Goal: Task Accomplishment & Management: Manage account settings

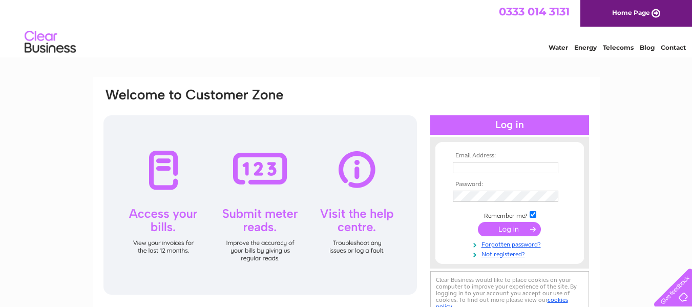
click at [518, 167] on input "text" at bounding box center [506, 167] width 106 height 11
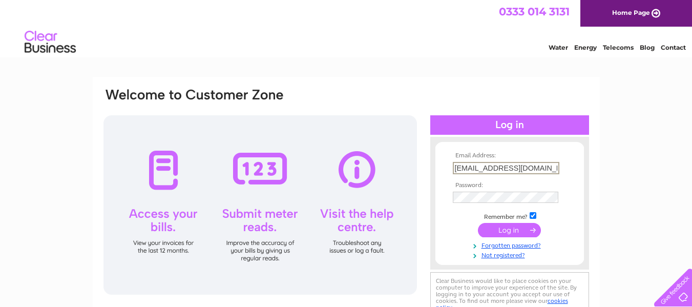
type input "[EMAIL_ADDRESS][DOMAIN_NAME]"
click at [519, 231] on input "submit" at bounding box center [509, 230] width 63 height 14
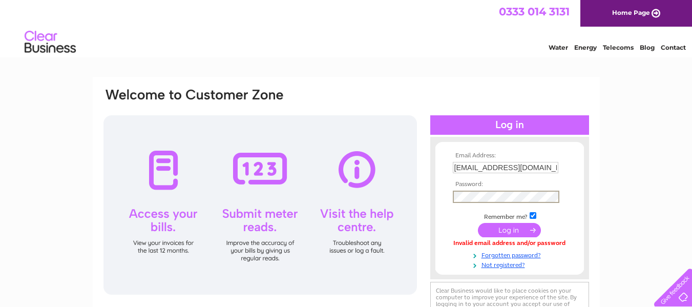
click at [482, 168] on input "[EMAIL_ADDRESS][DOMAIN_NAME]" at bounding box center [506, 167] width 106 height 11
type input "[EMAIL_ADDRESS][DOMAIN_NAME]"
click at [501, 230] on input "submit" at bounding box center [509, 230] width 63 height 14
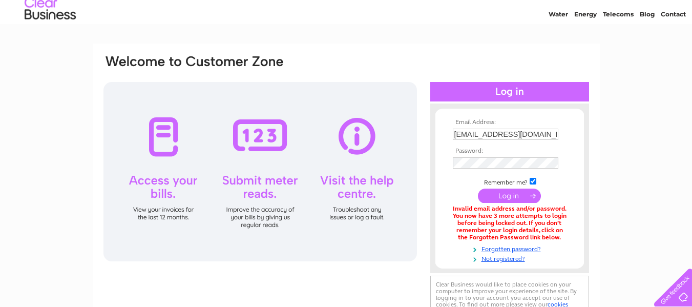
scroll to position [51, 0]
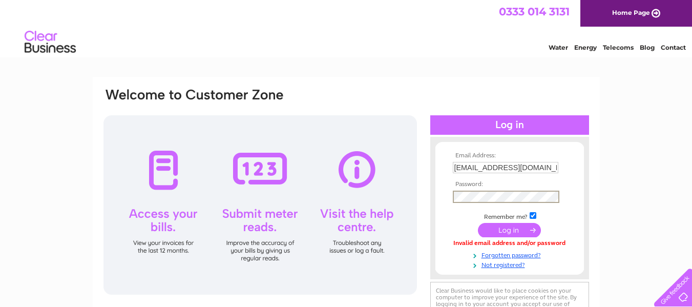
click at [501, 228] on input "submit" at bounding box center [509, 230] width 63 height 14
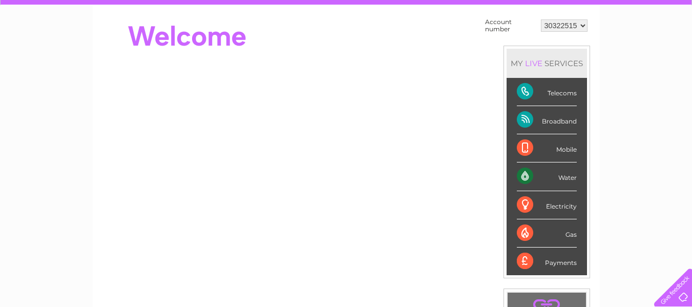
scroll to position [102, 0]
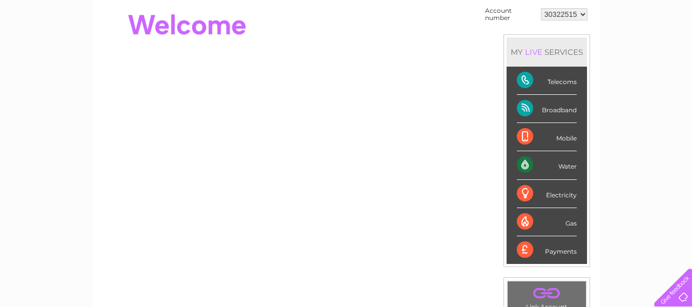
click at [582, 16] on select "30322515" at bounding box center [564, 14] width 47 height 12
click at [620, 71] on div "My Clear Business Login Details My Details My Preferences Link Account My Accou…" at bounding box center [346, 263] width 692 height 578
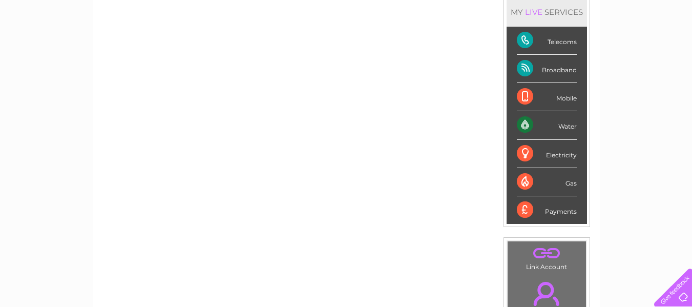
scroll to position [205, 0]
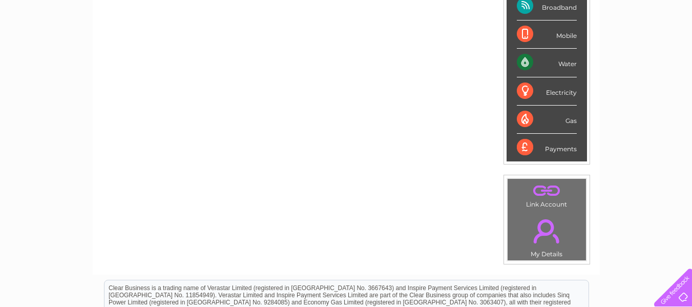
click at [544, 230] on link "." at bounding box center [546, 231] width 73 height 36
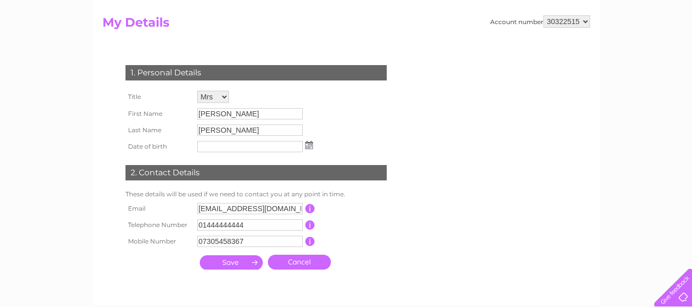
scroll to position [102, 0]
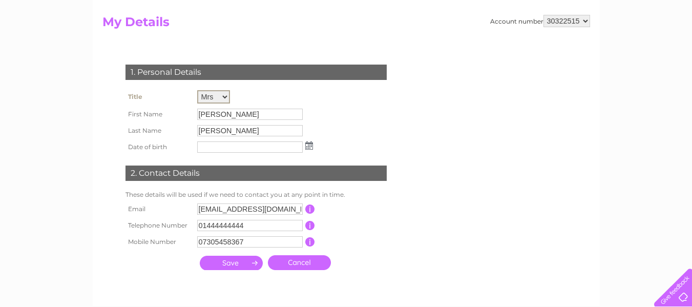
click at [223, 96] on select "Mr Mrs Ms Miss Dr Rev Prof Other" at bounding box center [213, 96] width 33 height 13
select select "Mr"
click at [197, 90] on select "Mr Mrs Ms Miss Dr Rev Prof Other" at bounding box center [213, 96] width 33 height 13
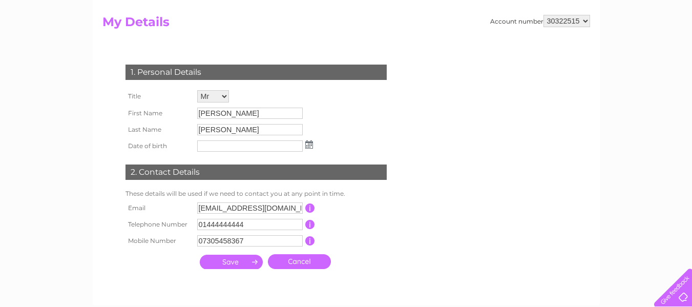
click at [311, 147] on img at bounding box center [309, 144] width 8 height 8
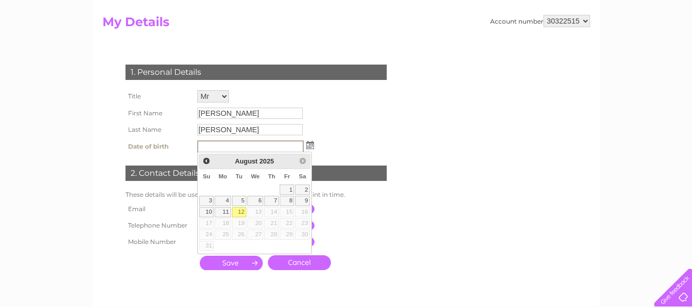
click at [215, 148] on input "text" at bounding box center [250, 146] width 107 height 12
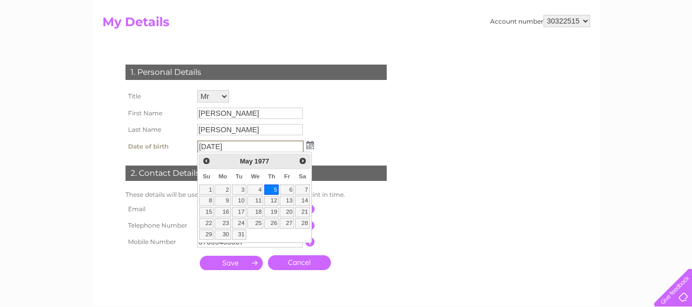
type input "[DATE]"
click at [275, 188] on link "5" at bounding box center [271, 189] width 14 height 10
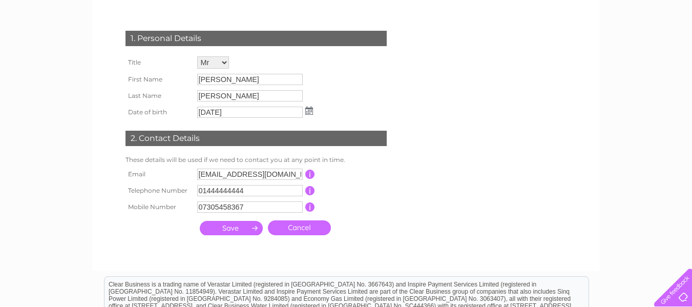
scroll to position [154, 0]
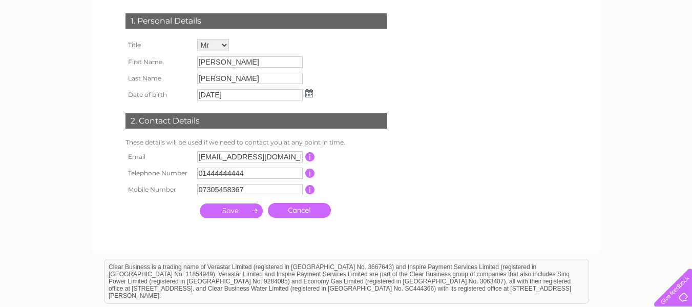
click at [232, 159] on input "[EMAIL_ADDRESS][DOMAIN_NAME]" at bounding box center [250, 156] width 106 height 11
click at [289, 157] on input "nagubadisrinivas2010@gmail.com" at bounding box center [250, 157] width 107 height 12
type input "nagubadisrinivas2010@gmail.com"
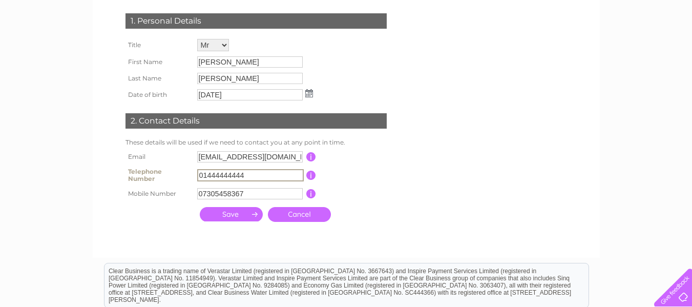
click at [260, 177] on input "01444444444" at bounding box center [250, 175] width 107 height 12
click at [265, 194] on input "07305458367" at bounding box center [250, 193] width 106 height 11
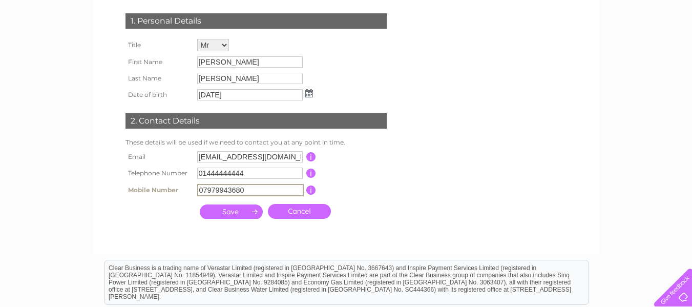
type input "07979943680"
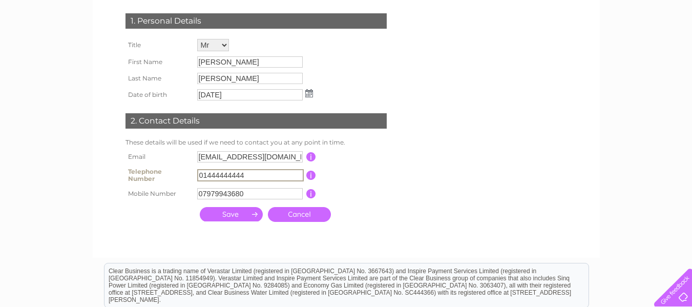
click at [253, 174] on input "01444444444" at bounding box center [250, 175] width 107 height 12
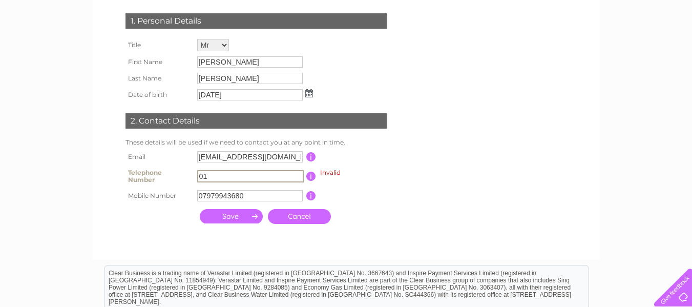
type input "0"
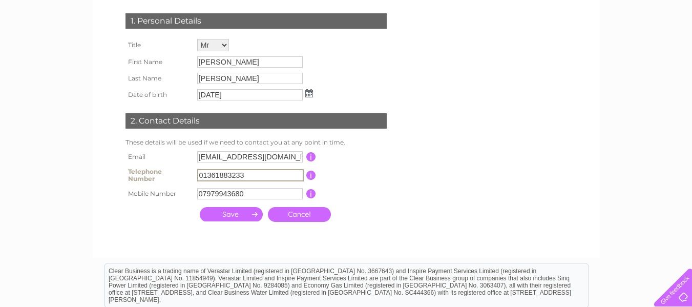
type input "01361883233"
click at [233, 214] on input "submit" at bounding box center [231, 214] width 63 height 14
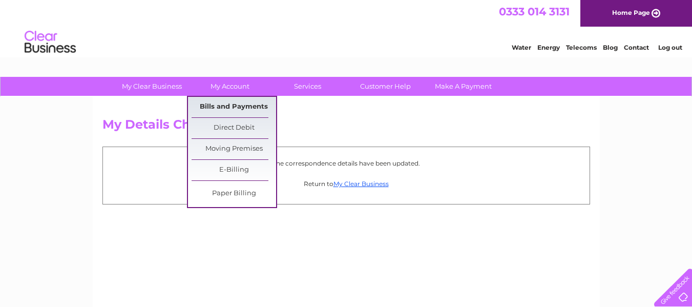
click at [227, 103] on link "Bills and Payments" at bounding box center [234, 107] width 85 height 20
click at [228, 106] on link "Bills and Payments" at bounding box center [234, 107] width 85 height 20
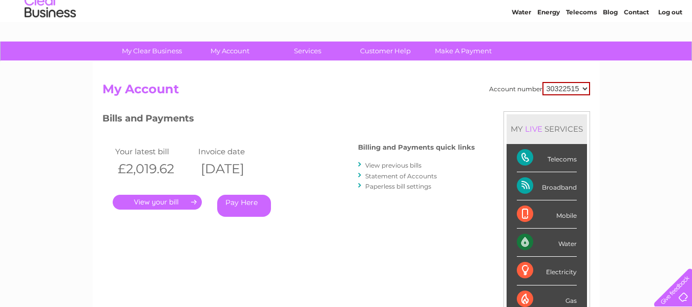
scroll to position [51, 0]
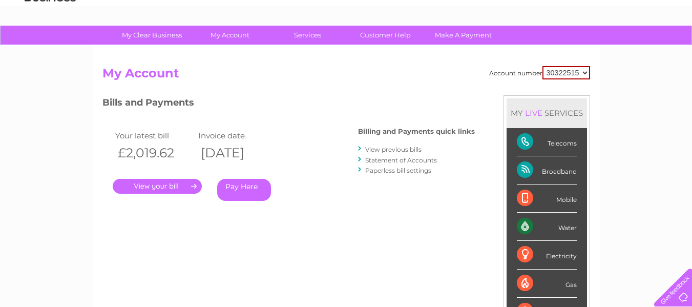
click at [159, 185] on link "." at bounding box center [157, 186] width 89 height 15
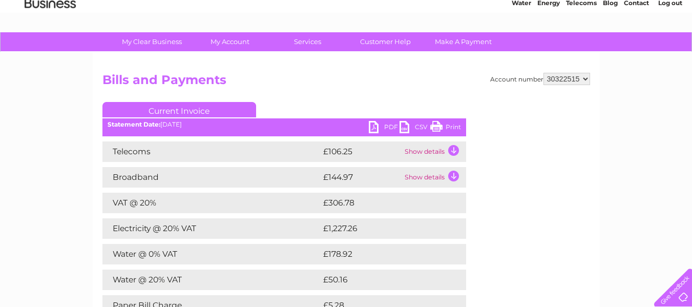
scroll to position [205, 0]
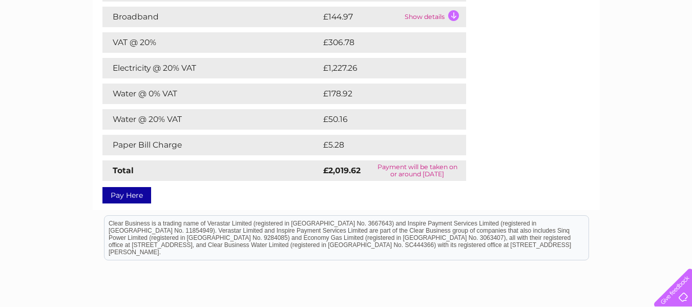
click at [335, 144] on td "£5.28" at bounding box center [381, 145] width 121 height 20
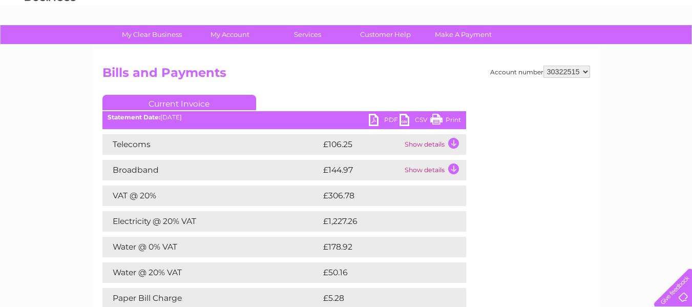
scroll to position [51, 0]
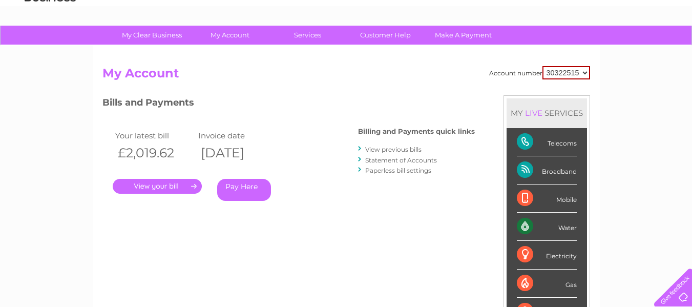
click at [176, 183] on link "." at bounding box center [157, 186] width 89 height 15
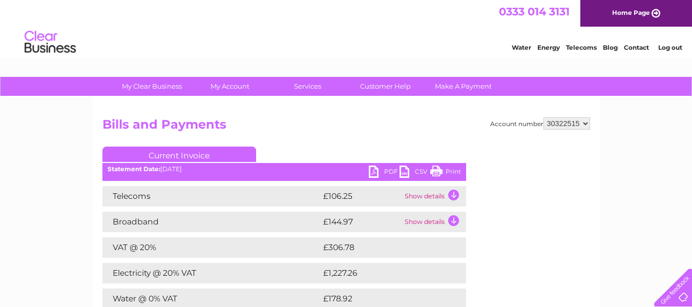
click at [432, 195] on td "Show details" at bounding box center [434, 196] width 64 height 20
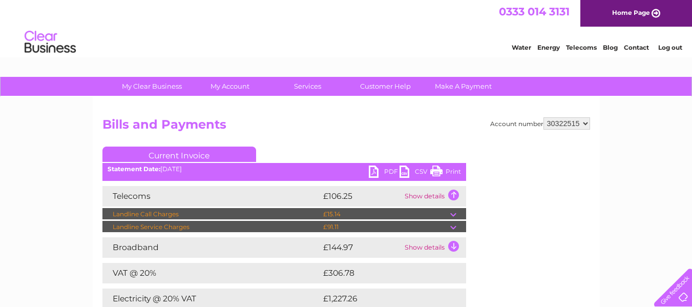
click at [452, 215] on td at bounding box center [458, 214] width 16 height 12
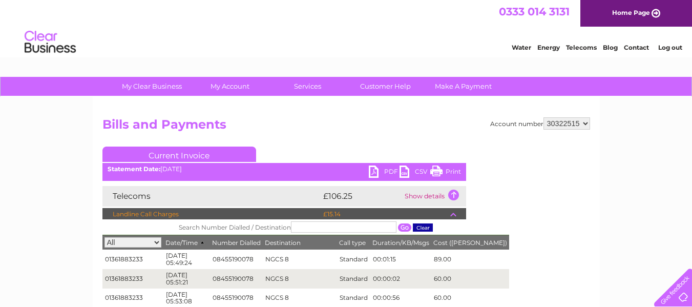
click at [455, 214] on td at bounding box center [458, 214] width 16 height 12
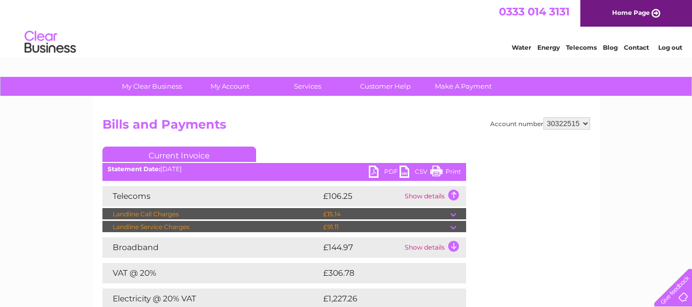
click at [453, 226] on td at bounding box center [458, 227] width 16 height 12
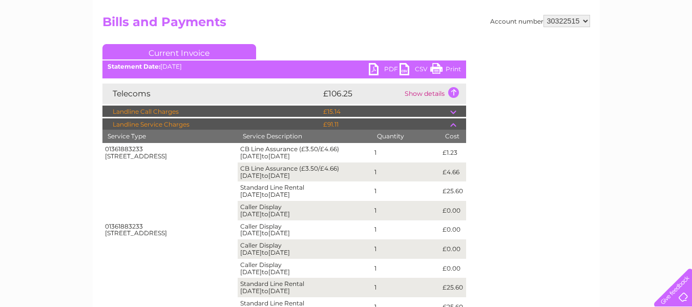
scroll to position [51, 0]
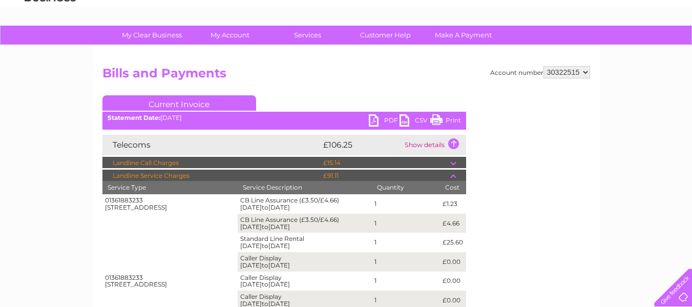
click at [456, 177] on td at bounding box center [458, 176] width 16 height 12
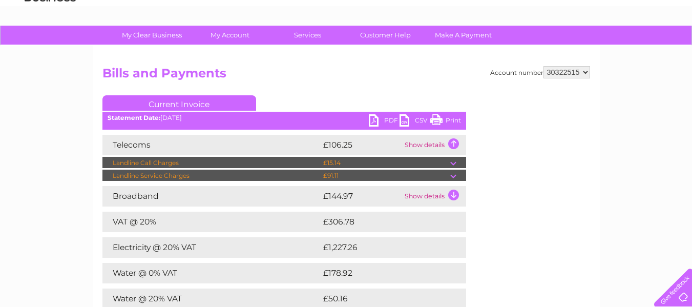
click at [451, 173] on td at bounding box center [458, 176] width 16 height 12
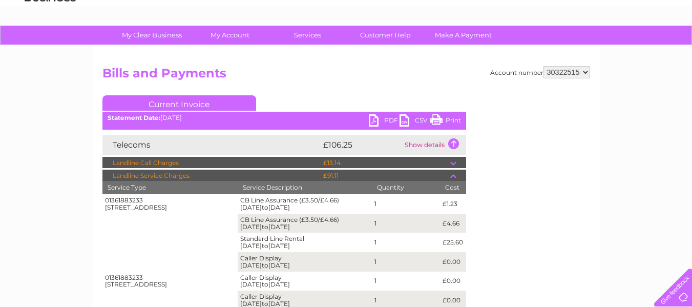
click at [448, 176] on td "£91.11" at bounding box center [386, 176] width 130 height 12
click at [454, 177] on td at bounding box center [458, 176] width 16 height 12
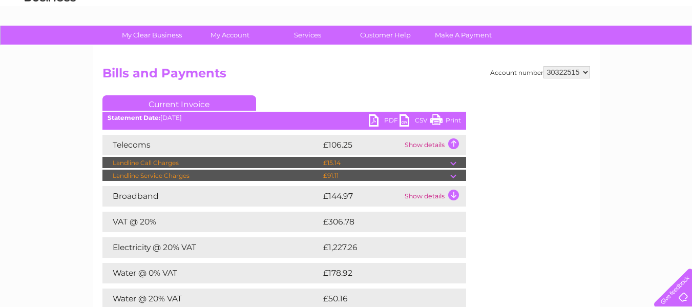
click at [451, 195] on td "Show details" at bounding box center [434, 196] width 64 height 20
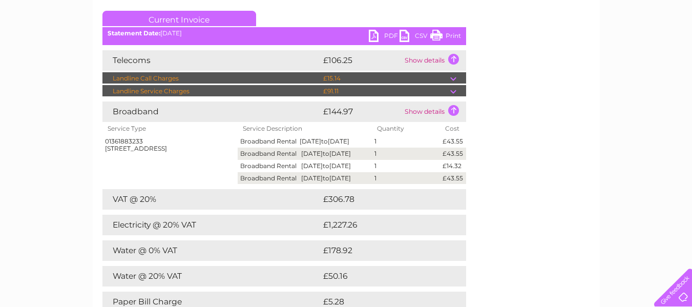
scroll to position [154, 0]
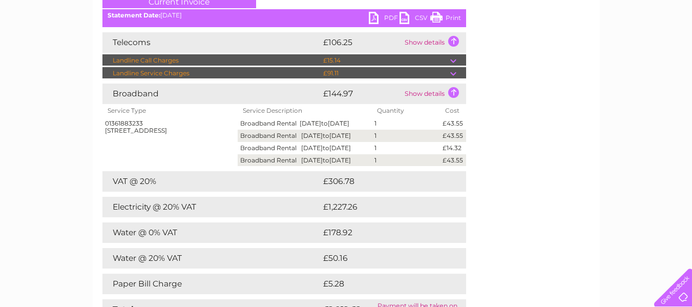
click at [445, 217] on td "£1,227.26" at bounding box center [385, 207] width 129 height 20
click at [440, 217] on td "£1,227.26" at bounding box center [385, 207] width 129 height 20
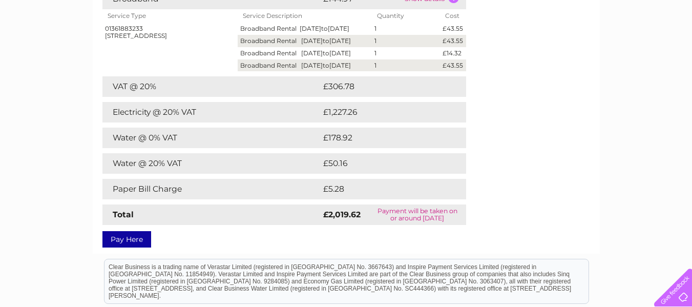
scroll to position [256, 0]
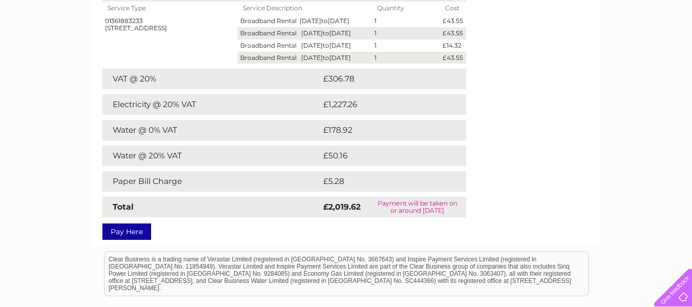
click at [285, 140] on td "Water @ 0% VAT" at bounding box center [211, 130] width 218 height 20
click at [287, 140] on td "Water @ 0% VAT" at bounding box center [211, 130] width 218 height 20
click at [349, 140] on td "£178.92" at bounding box center [384, 130] width 127 height 20
click at [355, 166] on td "£50.16" at bounding box center [383, 156] width 124 height 20
click at [335, 192] on td "£5.28" at bounding box center [381, 181] width 121 height 20
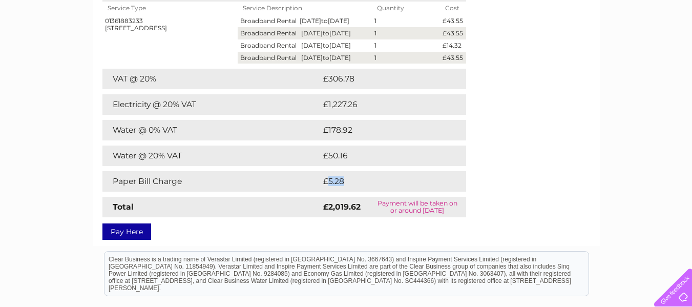
click at [335, 192] on td "£5.28" at bounding box center [381, 181] width 121 height 20
click at [555, 210] on div "Account number 30322515 Bills and Payments Current Invoice PDF CSV Print" at bounding box center [346, 48] width 488 height 375
click at [337, 115] on td "£1,227.26" at bounding box center [385, 104] width 129 height 20
click at [572, 199] on div "Account number 30322515 Bills and Payments Current Invoice PDF CSV Print" at bounding box center [346, 48] width 488 height 375
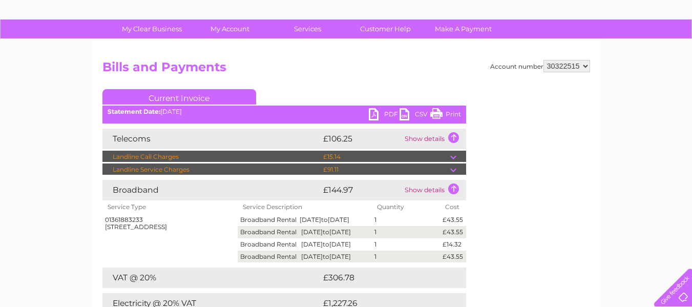
scroll to position [51, 0]
